Goal: Task Accomplishment & Management: Manage account settings

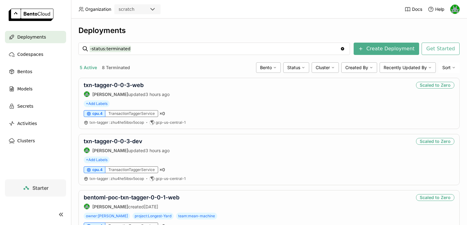
click at [129, 11] on div "scratch" at bounding box center [127, 9] width 16 height 6
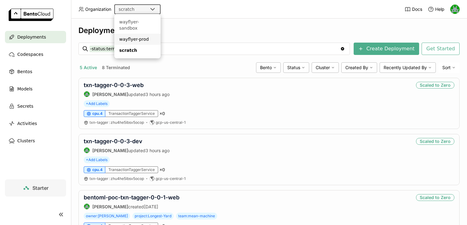
click at [129, 36] on div "wayflyer-prod" at bounding box center [137, 39] width 36 height 6
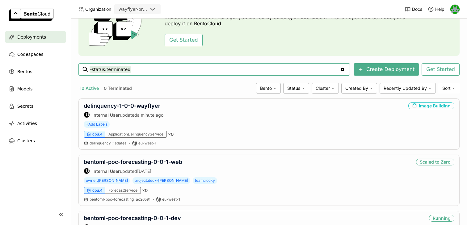
scroll to position [50, 0]
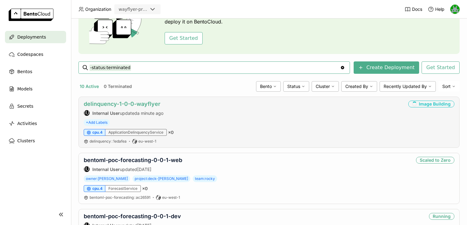
click at [133, 103] on link "delinquency-1-0-0-wayflyer" at bounding box center [122, 104] width 77 height 6
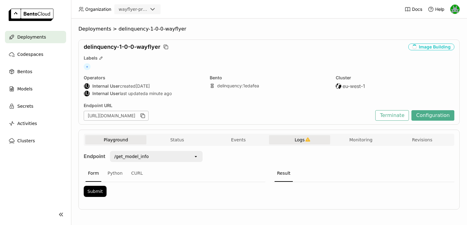
click at [312, 142] on button "Logs" at bounding box center [299, 139] width 61 height 9
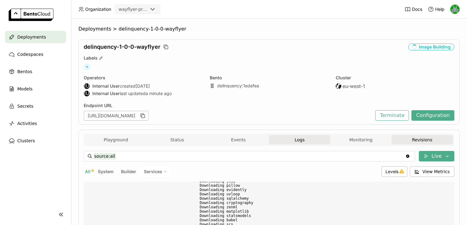
click at [429, 139] on button "Revisions" at bounding box center [422, 139] width 61 height 9
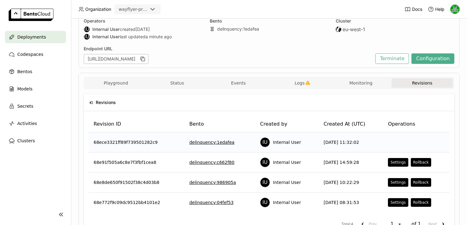
scroll to position [63, 0]
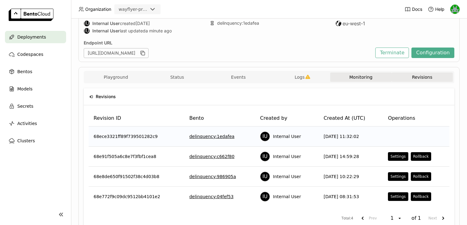
click at [350, 74] on button "Monitoring" at bounding box center [360, 77] width 61 height 9
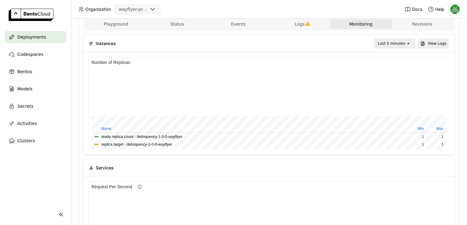
click at [382, 45] on div "Last 5 minutes" at bounding box center [392, 43] width 28 height 6
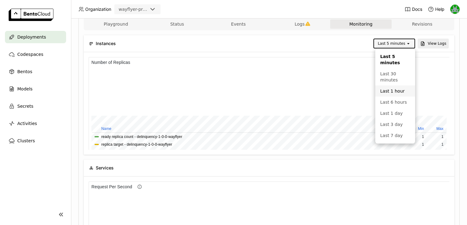
click at [383, 89] on div "Last 1 hour" at bounding box center [395, 91] width 30 height 6
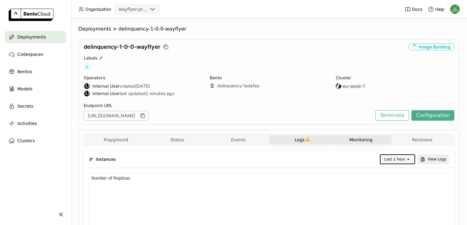
click at [306, 138] on icon "button" at bounding box center [307, 139] width 5 height 5
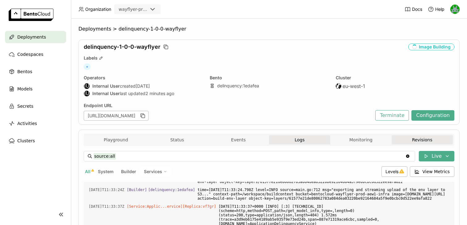
click at [406, 138] on button "Revisions" at bounding box center [422, 139] width 61 height 9
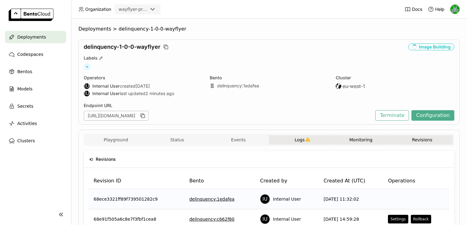
click at [357, 140] on button "Monitoring" at bounding box center [360, 139] width 61 height 9
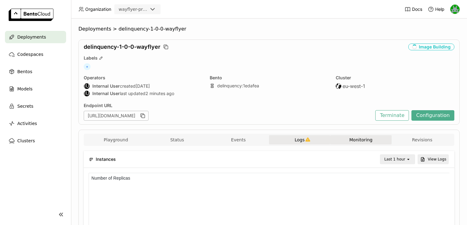
click at [401, 155] on div "Last 1 hour" at bounding box center [393, 159] width 25 height 9
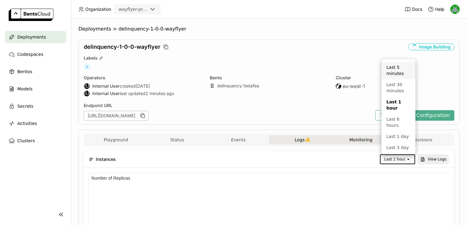
click at [394, 67] on div "Last 5 minutes" at bounding box center [399, 70] width 24 height 12
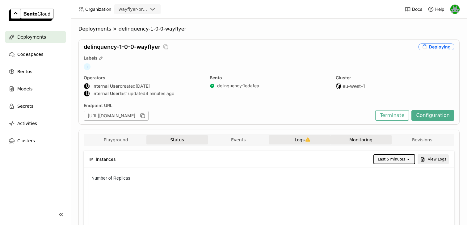
click at [195, 141] on button "Status" at bounding box center [177, 139] width 61 height 9
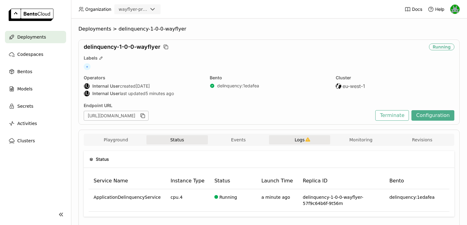
scroll to position [22, 0]
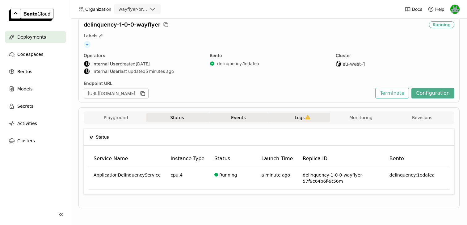
click at [250, 120] on button "Events" at bounding box center [238, 117] width 61 height 9
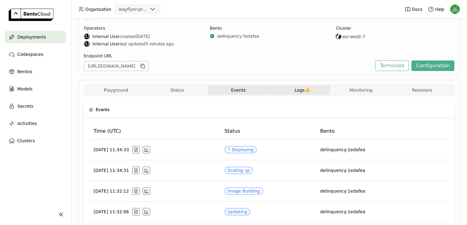
scroll to position [59, 0]
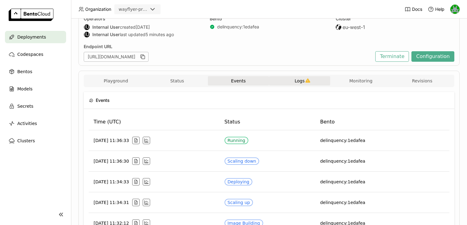
click at [297, 84] on button "Logs" at bounding box center [299, 80] width 61 height 9
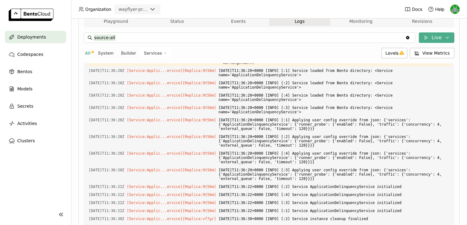
scroll to position [61, 0]
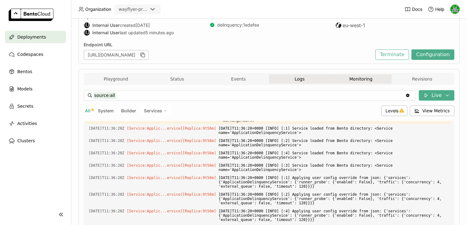
click at [354, 79] on button "Monitoring" at bounding box center [360, 78] width 61 height 9
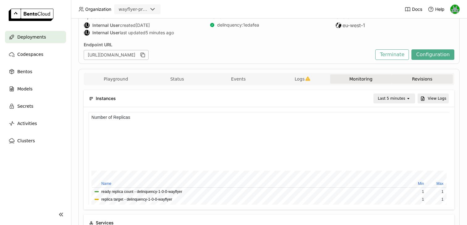
click at [402, 78] on button "Revisions" at bounding box center [422, 78] width 61 height 9
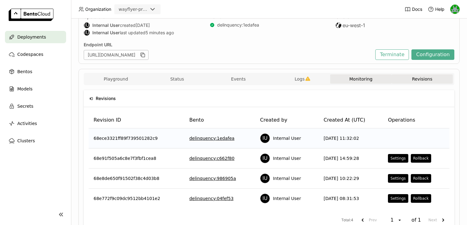
click at [346, 77] on button "Monitoring" at bounding box center [360, 78] width 61 height 9
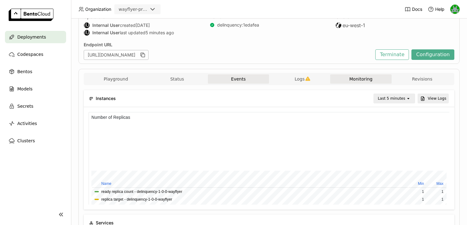
click at [243, 76] on button "Events" at bounding box center [238, 78] width 61 height 9
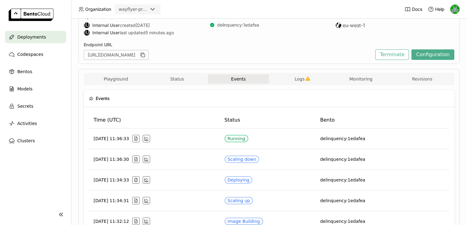
click at [308, 84] on div "Playground Status Events Logs Monitoring Revisions" at bounding box center [269, 79] width 368 height 11
click at [306, 81] on icon "button" at bounding box center [307, 78] width 5 height 5
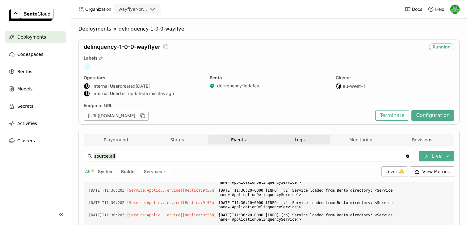
click at [231, 142] on button "Events" at bounding box center [238, 139] width 61 height 9
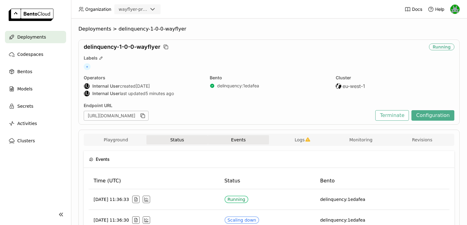
click at [182, 137] on button "Status" at bounding box center [177, 139] width 61 height 9
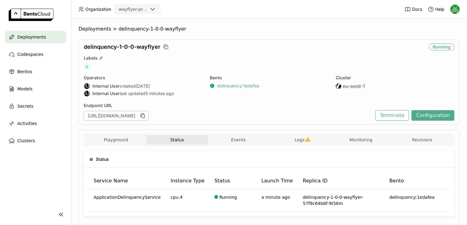
click at [245, 86] on link "delinquency : 1edafea" at bounding box center [238, 86] width 42 height 6
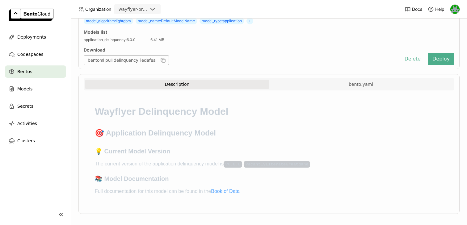
scroll to position [81, 0]
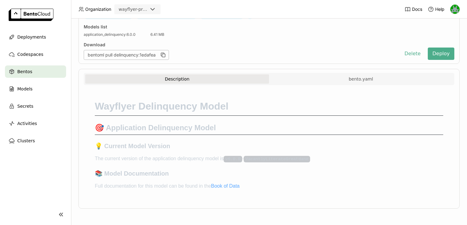
click at [311, 72] on div "Description bento.yaml Wayflyer Delinquency Model 🎯 Application Delinquency Mod…" at bounding box center [269, 139] width 381 height 140
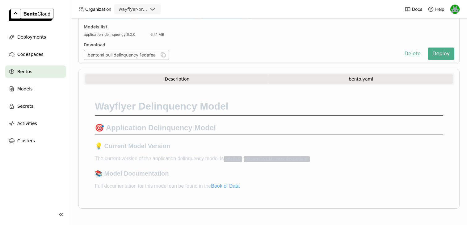
click at [306, 78] on button "bento.yaml" at bounding box center [361, 78] width 184 height 9
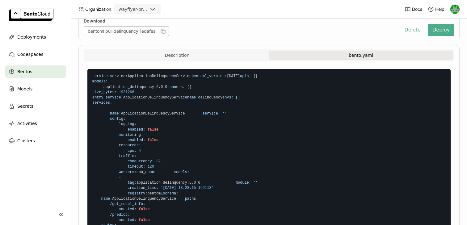
scroll to position [107, 0]
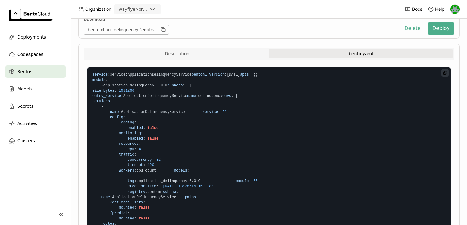
click at [152, 162] on span ":" at bounding box center [153, 160] width 2 height 4
click at [155, 162] on span "concurrency : 32" at bounding box center [126, 160] width 68 height 4
click at [158, 162] on span "32" at bounding box center [158, 160] width 4 height 4
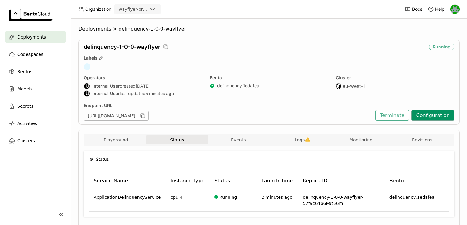
click at [432, 117] on button "Configuration" at bounding box center [433, 115] width 43 height 11
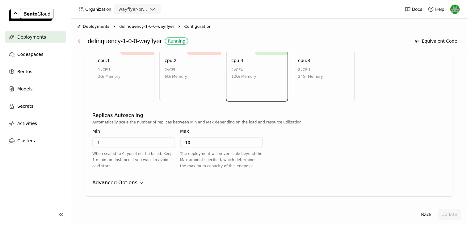
scroll to position [357, 0]
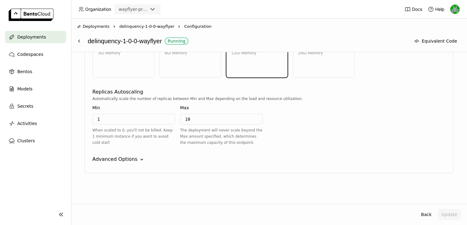
click at [132, 160] on div "Advanced Options" at bounding box center [114, 159] width 45 height 7
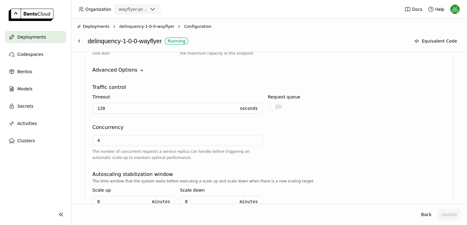
scroll to position [453, 0]
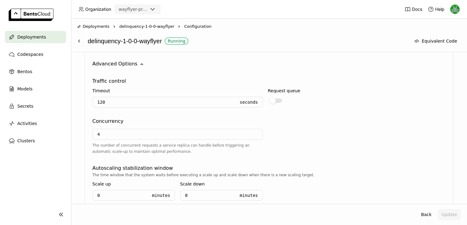
click at [144, 134] on input "4" at bounding box center [177, 135] width 169 height 10
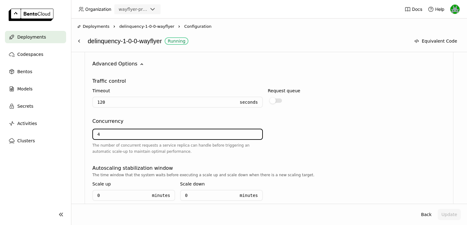
click at [148, 135] on input "4" at bounding box center [177, 135] width 169 height 10
type input "32"
click at [377, 150] on div "32 The number of concurrent requests a service replica can handle before trigge…" at bounding box center [269, 142] width 354 height 35
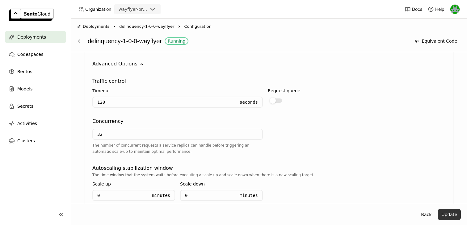
click at [446, 218] on button "Update" at bounding box center [449, 214] width 23 height 11
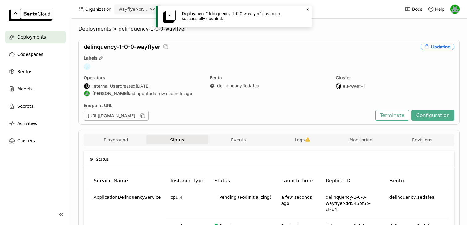
scroll to position [11, 0]
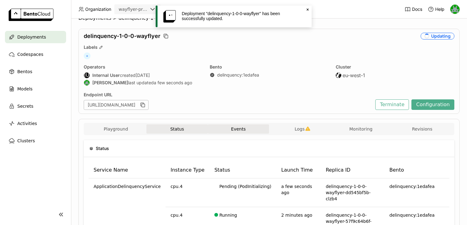
click at [244, 131] on button "Events" at bounding box center [238, 129] width 61 height 9
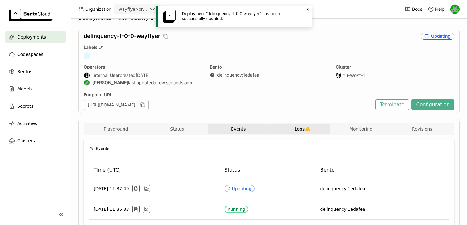
click at [289, 126] on button "Logs" at bounding box center [299, 129] width 61 height 9
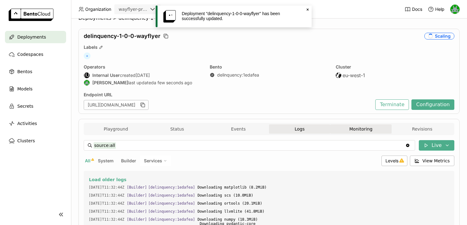
scroll to position [476, 0]
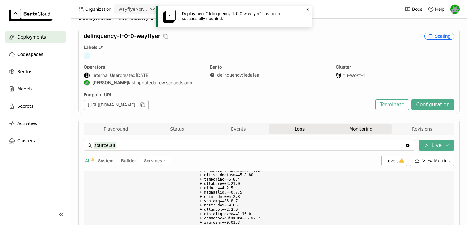
click at [352, 128] on button "Monitoring" at bounding box center [360, 129] width 61 height 9
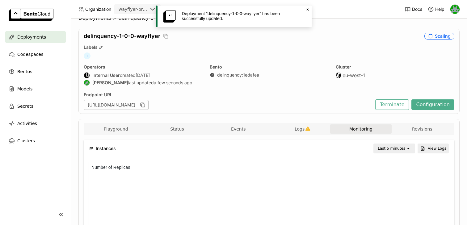
scroll to position [0, 0]
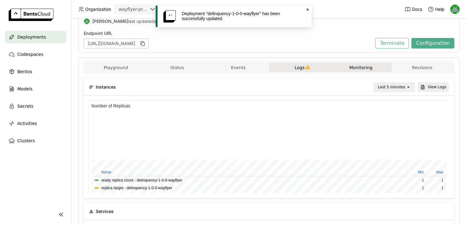
click at [316, 70] on button "Logs" at bounding box center [299, 67] width 61 height 9
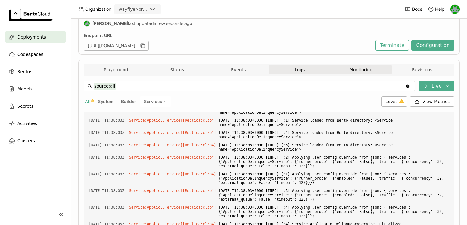
click at [343, 70] on button "Monitoring" at bounding box center [360, 69] width 61 height 9
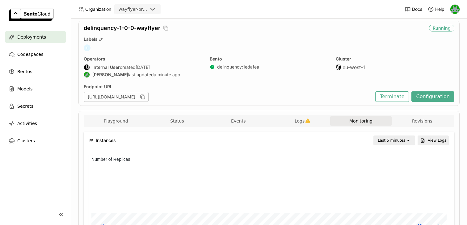
scroll to position [14, 0]
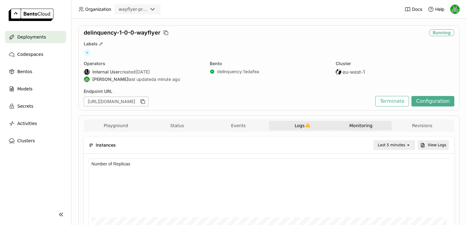
click at [308, 123] on icon "button" at bounding box center [307, 125] width 5 height 5
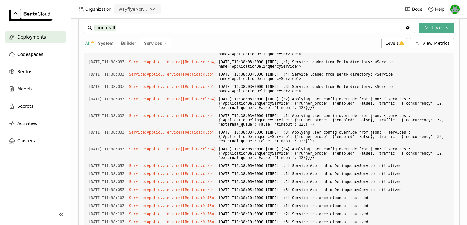
scroll to position [168, 0]
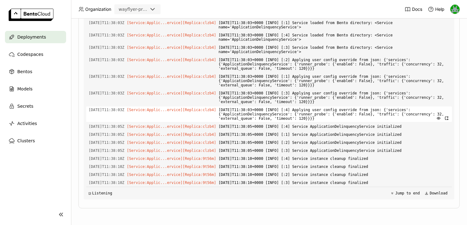
click at [355, 114] on span "[DATE]T11:38:03+0000 [INFO] [:4] Applying user config override from json: {'ser…" at bounding box center [334, 114] width 231 height 15
click at [327, 115] on span "[DATE]T11:38:03+0000 [INFO] [:4] Applying user config override from json: {'ser…" at bounding box center [334, 114] width 231 height 15
click at [393, 114] on span "[DATE]T11:38:03+0000 [INFO] [:4] Applying user config override from json: {'ser…" at bounding box center [334, 114] width 231 height 15
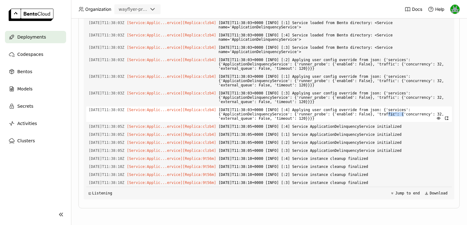
click at [393, 114] on span "[DATE]T11:38:03+0000 [INFO] [:4] Applying user config override from json: {'ser…" at bounding box center [334, 114] width 231 height 15
click at [391, 112] on span "[DATE]T11:38:03+0000 [INFO] [:4] Applying user config override from json: {'ser…" at bounding box center [334, 114] width 231 height 15
click at [418, 115] on span "[DATE]T11:38:03+0000 [INFO] [:4] Applying user config override from json: {'ser…" at bounding box center [334, 114] width 231 height 15
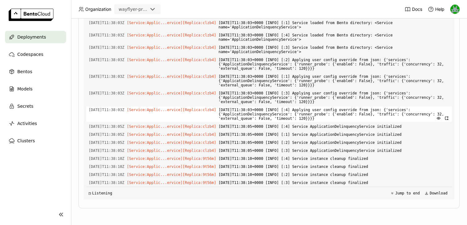
click at [256, 117] on span "[DATE]T11:38:03+0000 [INFO] [:4] Applying user config override from json: {'ser…" at bounding box center [334, 114] width 231 height 15
click at [286, 117] on span "[DATE]T11:38:03+0000 [INFO] [:4] Applying user config override from json: {'ser…" at bounding box center [334, 114] width 231 height 15
click at [300, 118] on span "[DATE]T11:38:03+0000 [INFO] [:4] Applying user config override from json: {'ser…" at bounding box center [334, 114] width 231 height 15
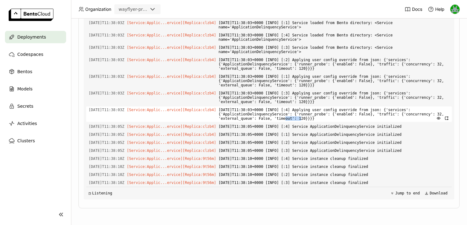
click at [300, 118] on span "[DATE]T11:38:03+0000 [INFO] [:4] Applying user config override from json: {'ser…" at bounding box center [334, 114] width 231 height 15
click at [322, 117] on span "[DATE]T11:38:03+0000 [INFO] [:4] Applying user config override from json: {'ser…" at bounding box center [334, 114] width 231 height 15
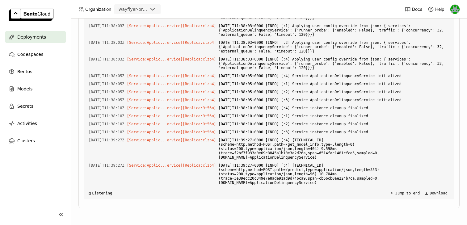
scroll to position [0, 0]
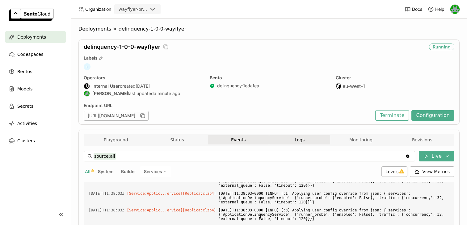
click at [250, 141] on button "Events" at bounding box center [238, 139] width 61 height 9
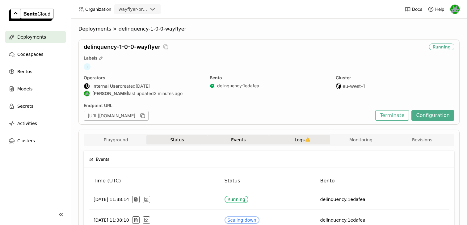
click at [178, 137] on button "Status" at bounding box center [177, 139] width 61 height 9
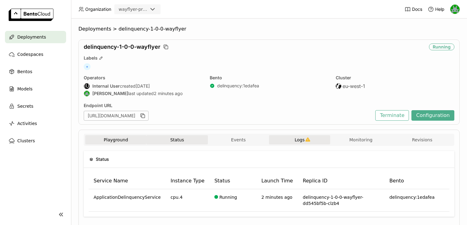
click at [116, 142] on button "Playground" at bounding box center [115, 139] width 61 height 9
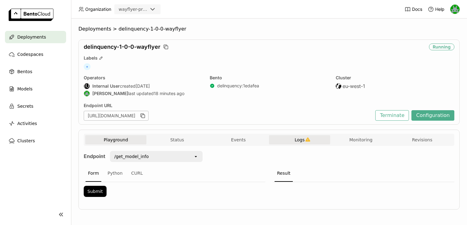
click at [290, 140] on button "Logs" at bounding box center [299, 139] width 61 height 9
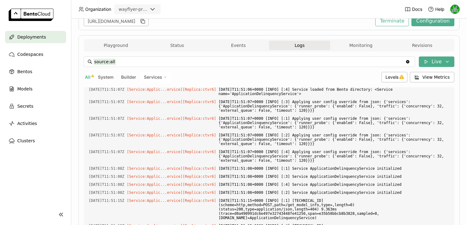
scroll to position [59, 0]
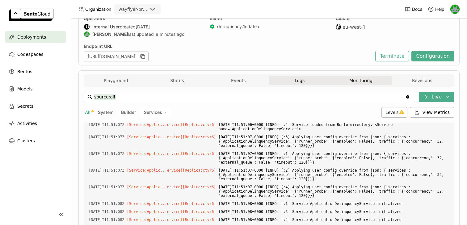
click at [389, 79] on button "Monitoring" at bounding box center [360, 80] width 61 height 9
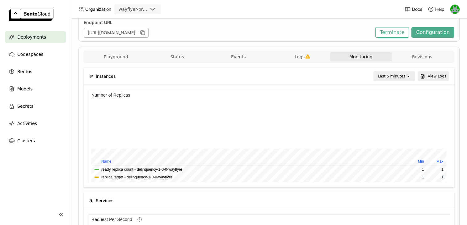
scroll to position [65, 0]
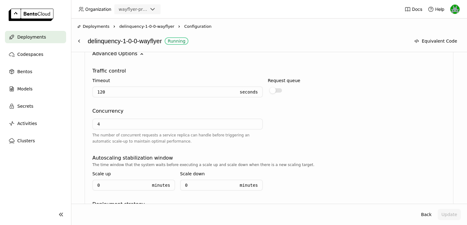
scroll to position [462, 0]
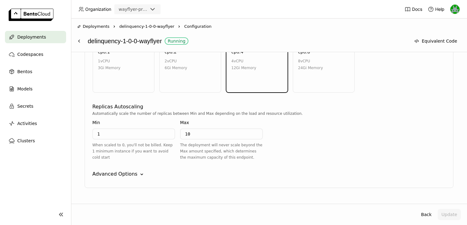
scroll to position [357, 0]
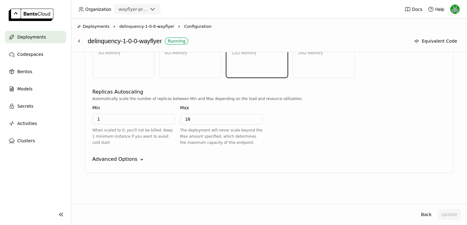
click at [125, 159] on div "Advanced Options" at bounding box center [114, 159] width 45 height 7
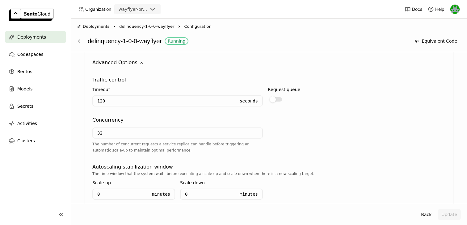
scroll to position [464, 0]
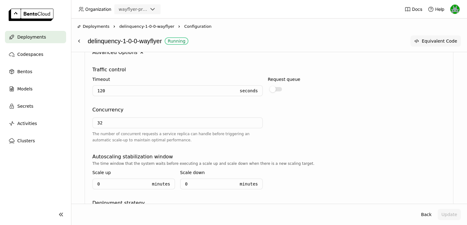
click at [426, 43] on button "Equivalent Code" at bounding box center [436, 41] width 50 height 11
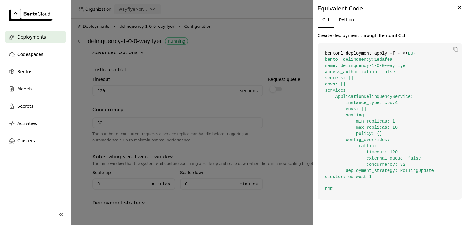
click at [384, 165] on span "EOF bento: delinquency:1edafea name: delinquency-1-0-0-wayflyer access_authoriz…" at bounding box center [379, 121] width 109 height 141
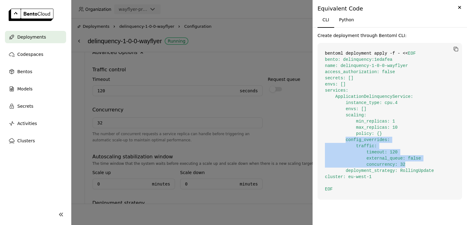
drag, startPoint x: 346, startPoint y: 141, endPoint x: 424, endPoint y: 162, distance: 80.9
click at [424, 162] on code "bentoml deployment apply -f - << EOF bento: delinquency:1edafea name: delinquen…" at bounding box center [390, 121] width 145 height 157
copy span "config_overrides: traffic: timeout: 120 external_queue: false concurrency: 32"
